Goal: Navigation & Orientation: Find specific page/section

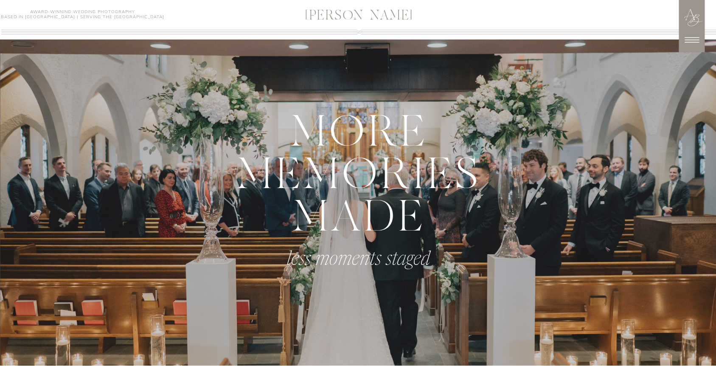
scroll to position [382, 0]
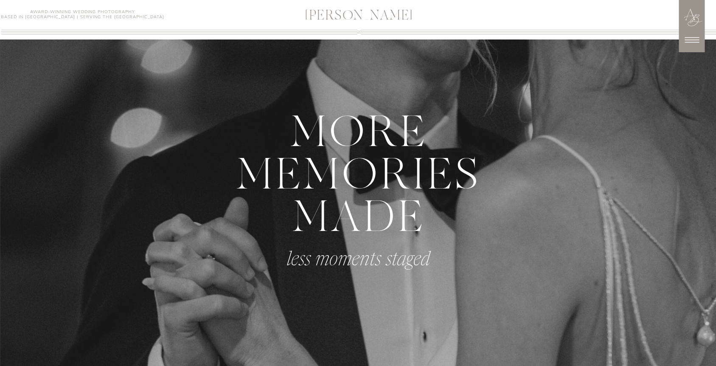
scroll to position [393, 0]
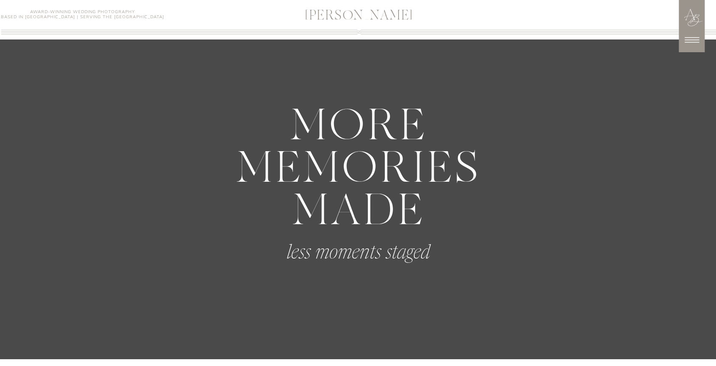
scroll to position [397, 0]
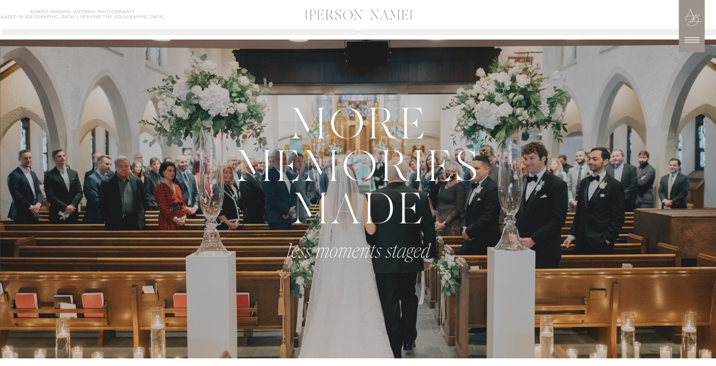
click at [694, 37] on icon at bounding box center [691, 39] width 21 height 21
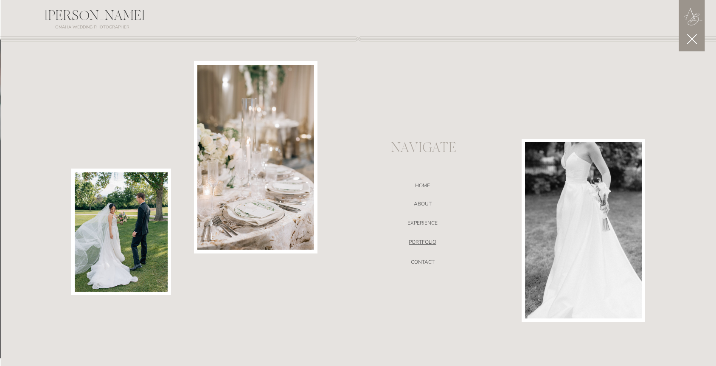
click at [417, 245] on nav "portfolio" at bounding box center [423, 243] width 180 height 8
